Goal: Task Accomplishment & Management: Use online tool/utility

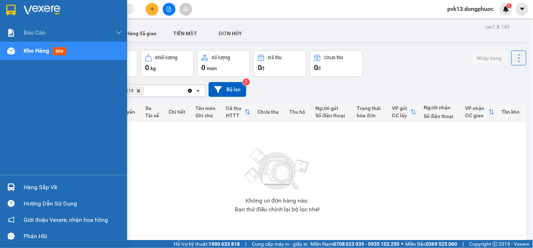
click at [37, 189] on div "Hàng sắp về" at bounding box center [73, 187] width 98 height 11
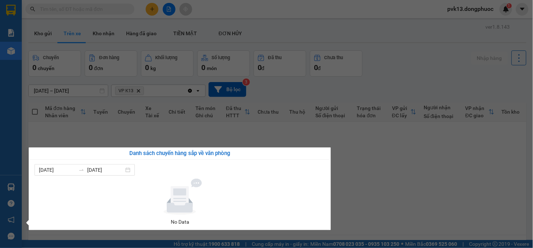
click at [377, 157] on section "Kết quả [PERSON_NAME] ( 7 ) Bộ lọc Mã ĐH Trạng thái Món hàng Tổng [PERSON_NAME]…" at bounding box center [266, 124] width 533 height 248
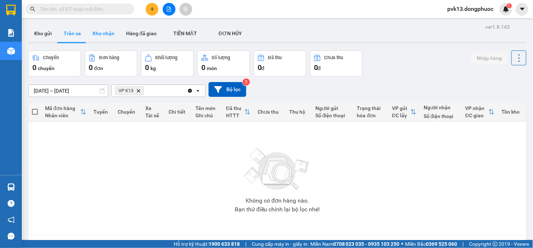
click at [103, 25] on button "Kho nhận" at bounding box center [103, 33] width 33 height 17
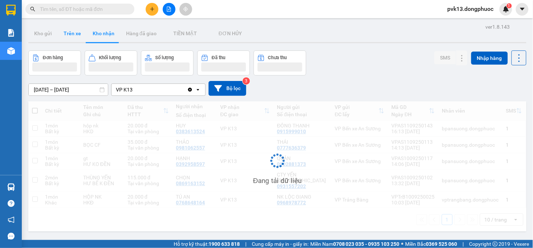
click at [78, 34] on button "Trên xe" at bounding box center [72, 33] width 29 height 17
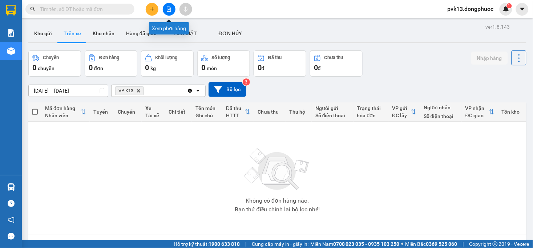
click at [168, 8] on icon "file-add" at bounding box center [168, 9] width 5 height 5
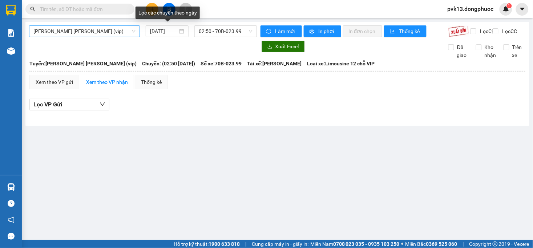
click at [91, 27] on span "[PERSON_NAME] [PERSON_NAME] (vip)" at bounding box center [84, 31] width 102 height 11
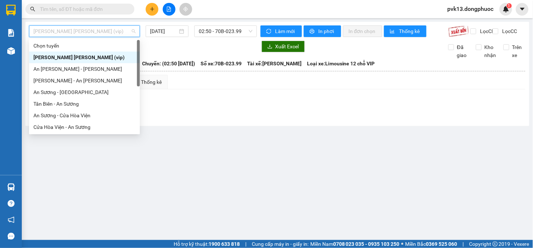
click at [92, 52] on div "[PERSON_NAME] [PERSON_NAME] (vip)" at bounding box center [84, 58] width 111 height 12
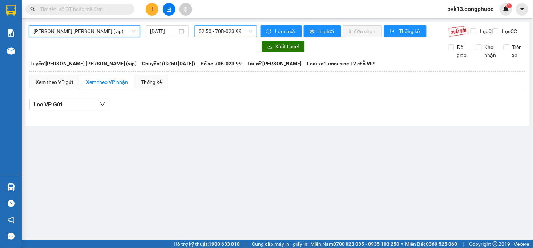
click at [208, 33] on span "02:50 - 70B-023.99" at bounding box center [225, 31] width 53 height 11
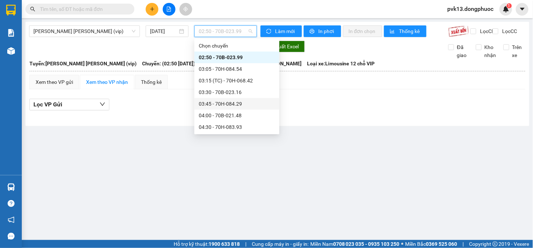
scroll to position [40, 0]
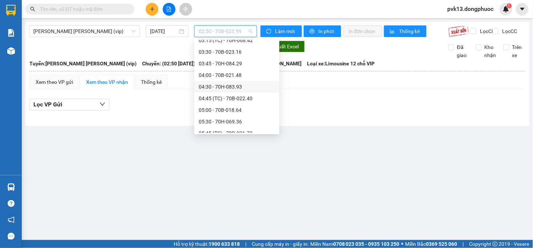
click at [237, 81] on div "04:30 - 70H-083.93" at bounding box center [236, 87] width 85 height 12
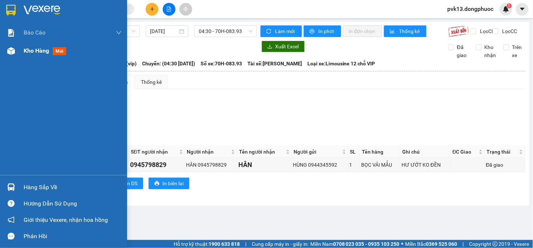
click at [19, 55] on div "Kho hàng mới" at bounding box center [63, 51] width 127 height 18
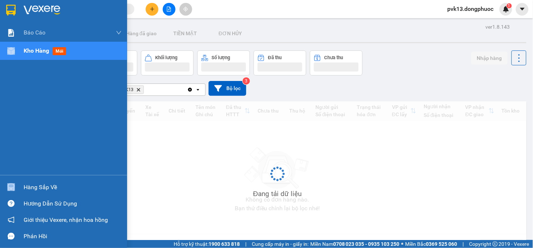
click at [19, 55] on div "Kho hàng mới" at bounding box center [63, 51] width 127 height 18
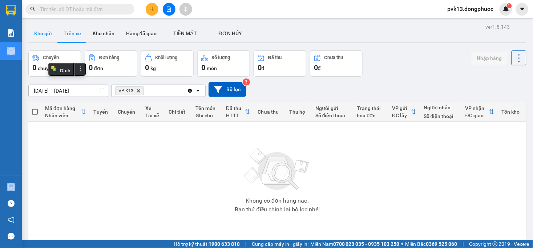
click at [48, 31] on button "Kho gửi" at bounding box center [42, 33] width 29 height 17
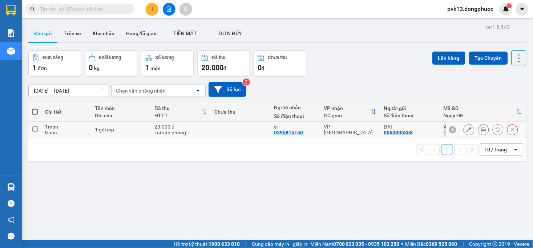
click at [253, 137] on td at bounding box center [241, 130] width 60 height 16
checkbox input "true"
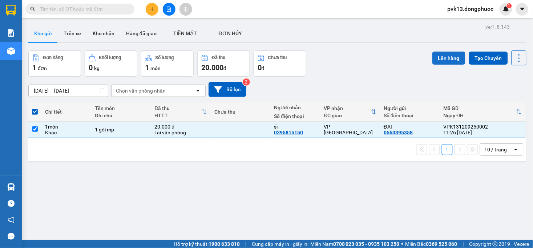
click at [447, 64] on button "Lên hàng" at bounding box center [449, 58] width 33 height 13
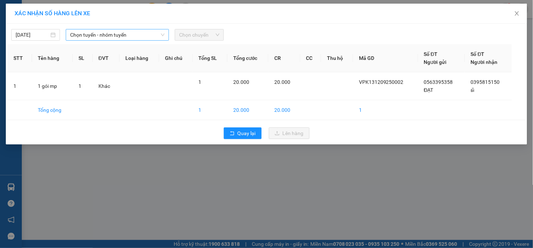
click at [90, 38] on span "Chọn tuyến - nhóm tuyến" at bounding box center [117, 34] width 95 height 11
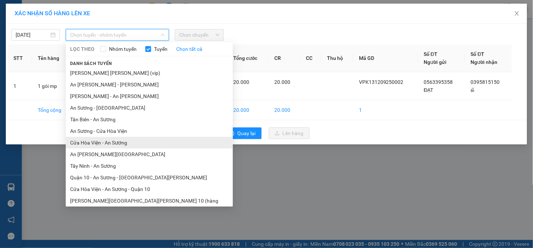
click at [97, 142] on li "Cửa Hòa Viện - An Sương" at bounding box center [149, 143] width 167 height 12
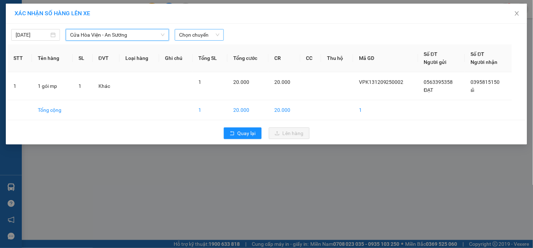
click at [204, 33] on span "Chọn chuyến" at bounding box center [199, 34] width 40 height 11
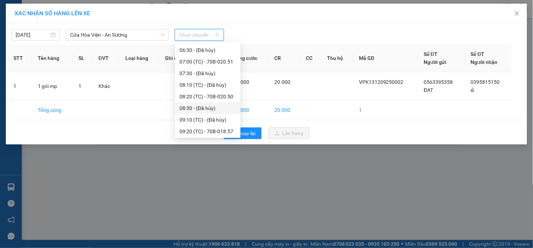
scroll to position [202, 0]
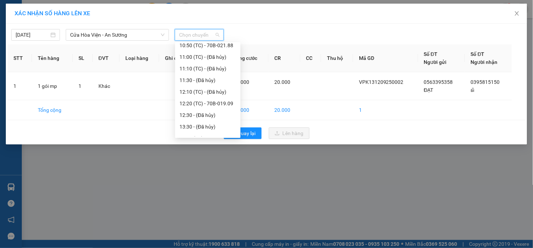
click at [212, 105] on div "12:20 (TC) - 70B-019.09" at bounding box center [208, 104] width 57 height 8
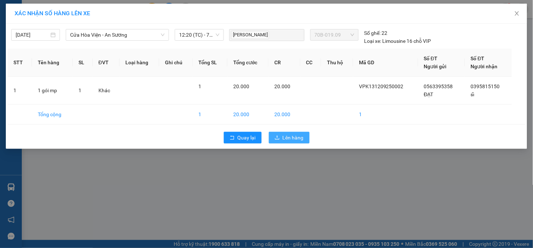
click at [292, 136] on span "Lên hàng" at bounding box center [293, 138] width 21 height 8
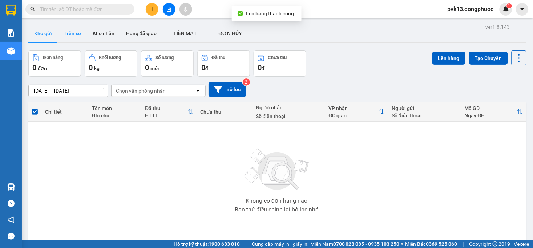
click at [64, 33] on button "Trên xe" at bounding box center [72, 33] width 29 height 17
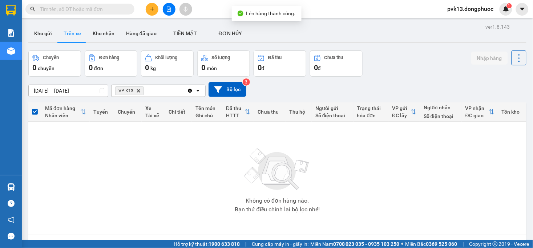
click at [169, 9] on icon "file-add" at bounding box center [169, 9] width 4 height 5
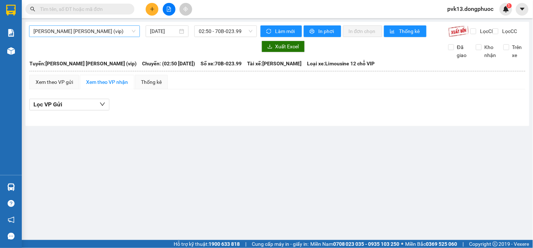
click at [119, 33] on span "[PERSON_NAME] [PERSON_NAME] (vip)" at bounding box center [84, 31] width 102 height 11
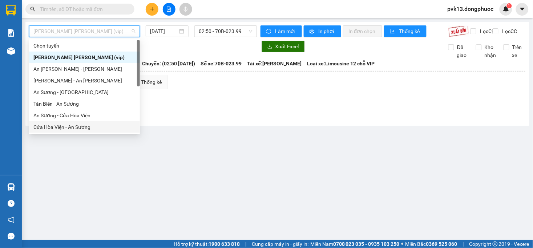
click at [67, 126] on div "Cửa Hòa Viện - An Sương" at bounding box center [84, 127] width 102 height 8
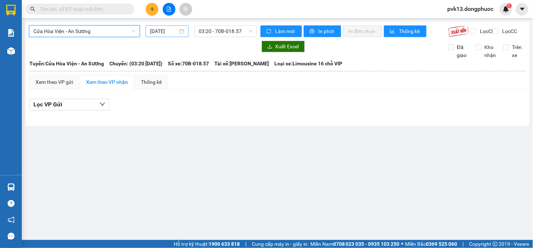
click at [169, 31] on input "[DATE]" at bounding box center [164, 31] width 28 height 8
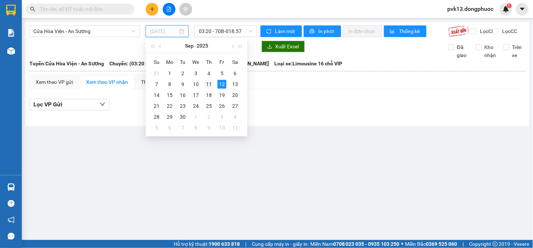
click at [210, 83] on div "11" at bounding box center [209, 84] width 9 height 9
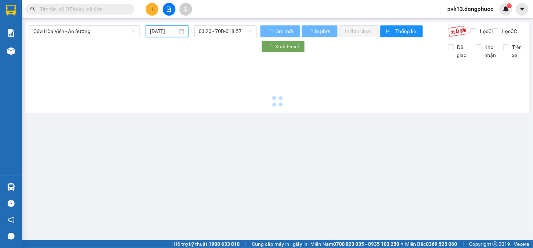
type input "[DATE]"
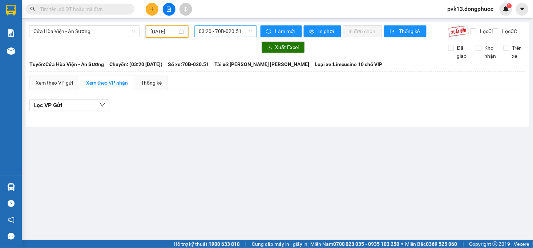
click at [224, 27] on span "03:20 - 70B-020.51" at bounding box center [225, 31] width 53 height 11
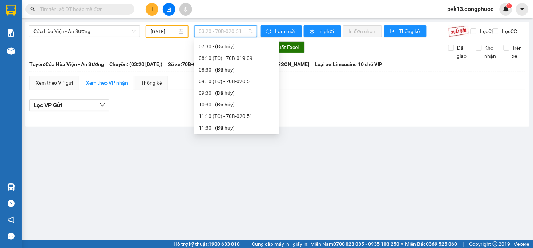
scroll to position [202, 0]
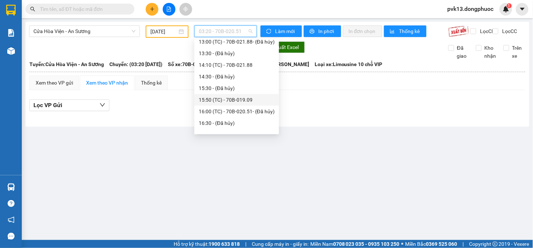
click at [239, 97] on div "15:50 (TC) - 70B-019.09" at bounding box center [237, 100] width 76 height 8
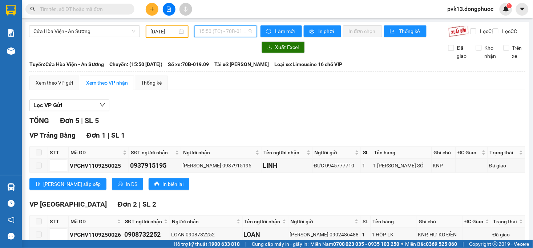
click at [230, 30] on span "15:50 (TC) - 70B-019.09" at bounding box center [225, 31] width 53 height 11
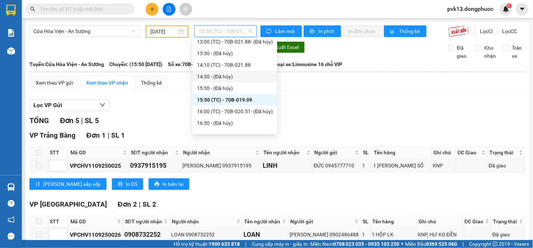
scroll to position [161, 0]
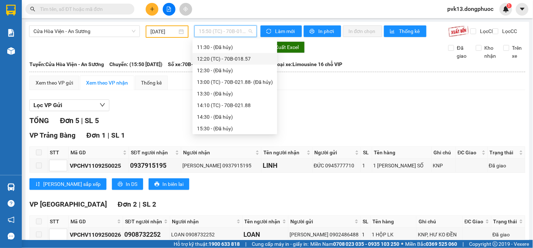
click at [237, 57] on div "12:20 (TC) - 70B-018.57" at bounding box center [235, 59] width 76 height 8
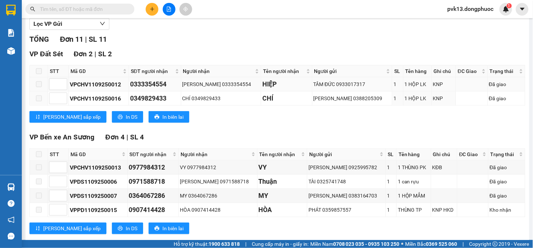
scroll to position [41, 0]
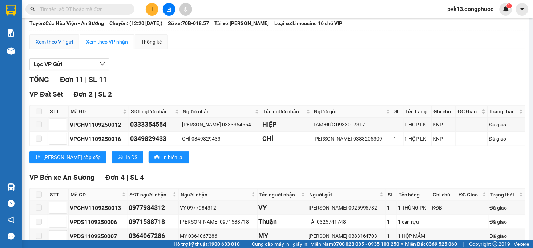
click at [63, 46] on div "Xem theo VP gửi" at bounding box center [54, 42] width 37 height 8
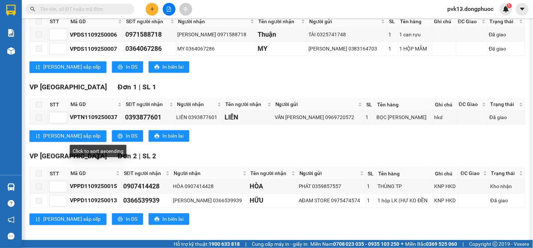
scroll to position [41, 0]
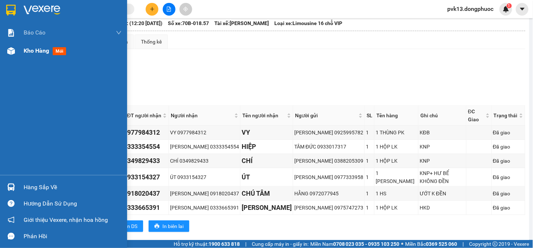
click at [19, 48] on div "Kho hàng mới" at bounding box center [63, 51] width 127 height 18
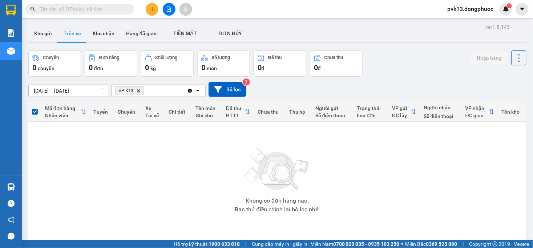
click at [102, 8] on input "text" at bounding box center [83, 9] width 86 height 8
click at [103, 8] on input "text" at bounding box center [83, 9] width 86 height 8
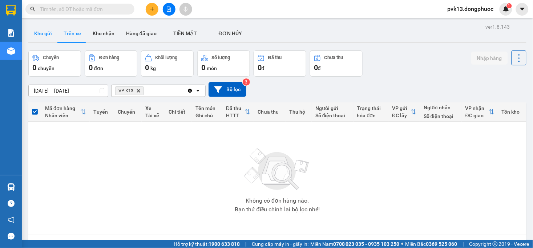
click at [44, 34] on button "Kho gửi" at bounding box center [42, 33] width 29 height 17
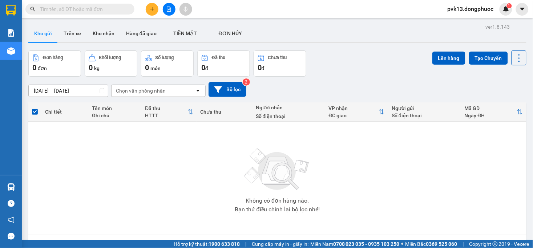
click at [60, 11] on input "text" at bounding box center [83, 9] width 86 height 8
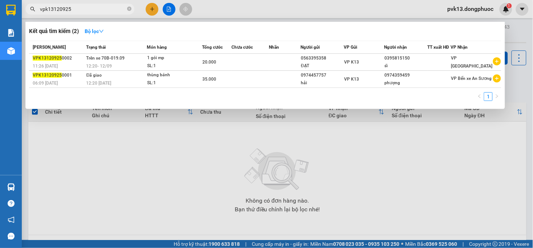
type input "vpk13120925"
click at [117, 155] on div at bounding box center [266, 124] width 533 height 248
click at [107, 10] on input "vpk13120925" at bounding box center [83, 9] width 86 height 8
click at [130, 10] on icon "close-circle" at bounding box center [129, 9] width 4 height 4
